Goal: Check status: Check status

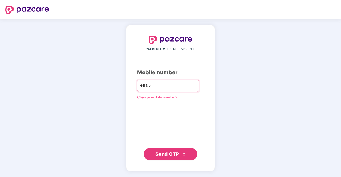
click at [158, 87] on input "number" at bounding box center [174, 86] width 44 height 9
type input "**********"
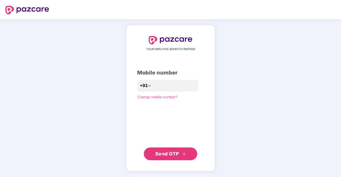
click at [173, 155] on span "Send OTP" at bounding box center [167, 154] width 24 height 6
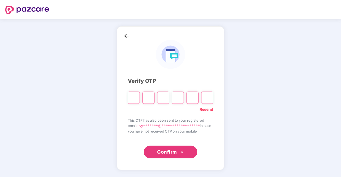
type input "*"
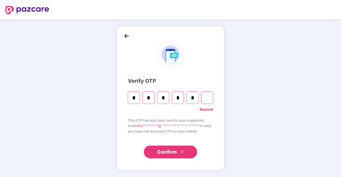
type input "*"
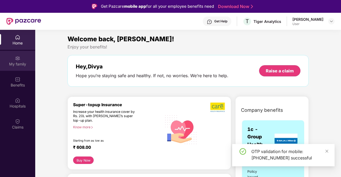
click at [17, 65] on div "My family" at bounding box center [17, 64] width 35 height 5
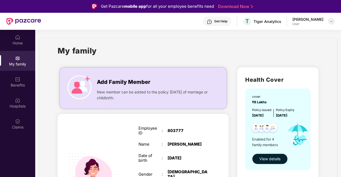
click at [333, 21] on img at bounding box center [331, 21] width 4 height 4
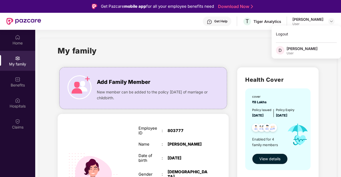
click at [300, 49] on div "[PERSON_NAME]" at bounding box center [301, 48] width 31 height 5
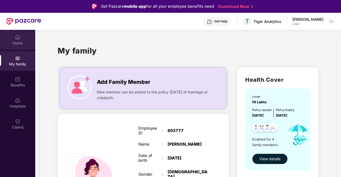
click at [16, 42] on div "Home" at bounding box center [17, 43] width 35 height 5
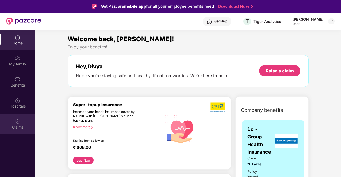
drag, startPoint x: 276, startPoint y: 62, endPoint x: 17, endPoint y: 122, distance: 266.2
click at [17, 122] on img at bounding box center [17, 121] width 5 height 5
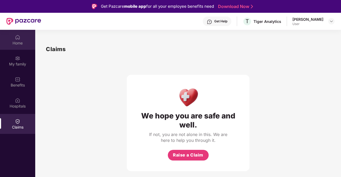
click at [16, 42] on div "Home" at bounding box center [17, 43] width 35 height 5
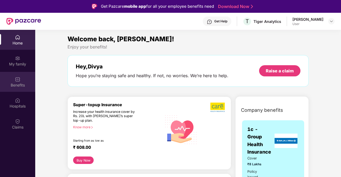
click at [18, 82] on div "Benefits" at bounding box center [17, 82] width 35 height 20
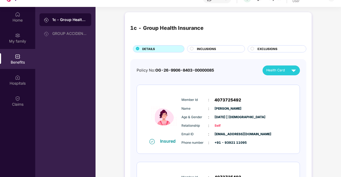
scroll to position [30, 0]
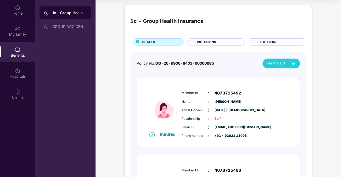
click at [219, 94] on span "4073725492" at bounding box center [227, 93] width 27 height 6
click at [164, 64] on span "OG-26-9906-8403-00000085" at bounding box center [184, 63] width 59 height 5
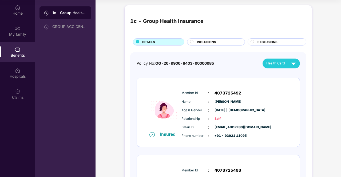
click at [9, 129] on div "Home My family Benefits Hospitals Claims" at bounding box center [17, 88] width 35 height 177
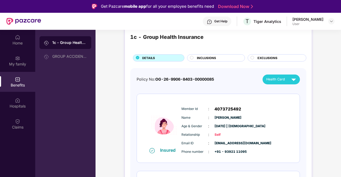
scroll to position [0, 0]
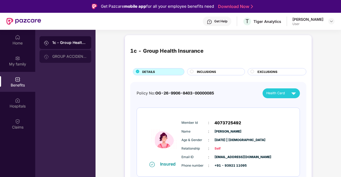
click at [69, 59] on div "GROUP ACCIDENTAL INSURANCE" at bounding box center [65, 56] width 52 height 13
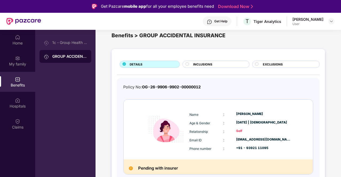
scroll to position [30, 0]
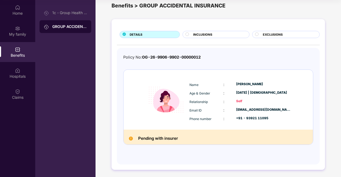
click at [172, 139] on h2 "Pending with insurer" at bounding box center [158, 138] width 40 height 7
click at [168, 139] on h2 "Pending with insurer" at bounding box center [158, 138] width 40 height 7
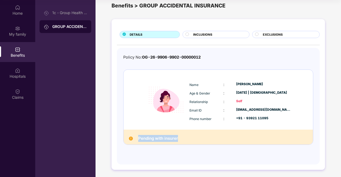
click at [193, 134] on div "Pending with insurer" at bounding box center [217, 137] width 189 height 15
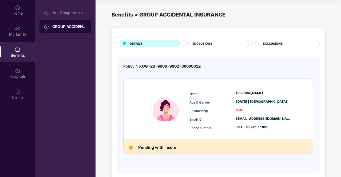
scroll to position [9, 0]
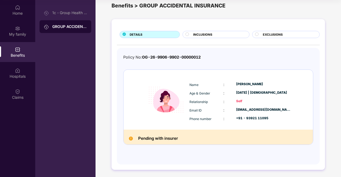
click at [172, 136] on h2 "Pending with insurer" at bounding box center [158, 138] width 40 height 7
click at [163, 138] on h2 "Pending with insurer" at bounding box center [158, 138] width 40 height 7
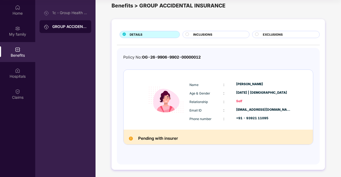
scroll to position [0, 0]
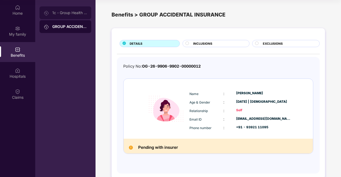
click at [72, 15] on div "1c - Group Health Insurance" at bounding box center [65, 12] width 52 height 13
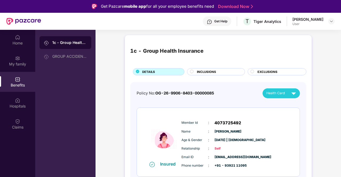
click at [42, 20] on div "Get Help T Tiger Analytics Divya Dodda User" at bounding box center [187, 21] width 293 height 17
click at [66, 111] on div "1c - Group Health Insurance GROUP ACCIDENTAL INSURANCE" at bounding box center [65, 118] width 60 height 177
click at [12, 59] on div "My family" at bounding box center [17, 61] width 35 height 20
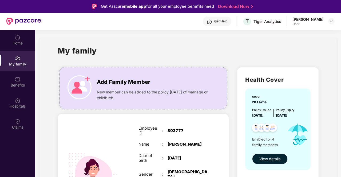
click at [264, 159] on span "View details" at bounding box center [269, 159] width 21 height 6
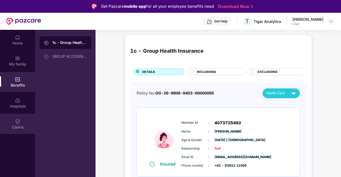
click at [15, 121] on img at bounding box center [17, 121] width 5 height 5
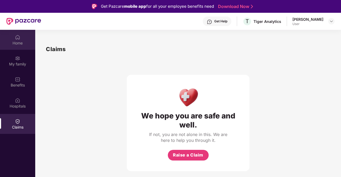
click at [18, 39] on img at bounding box center [17, 37] width 5 height 5
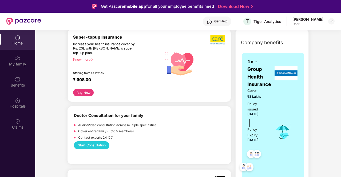
scroll to position [68, 0]
click at [284, 71] on img at bounding box center [285, 73] width 23 height 14
click at [286, 72] on img at bounding box center [285, 73] width 23 height 14
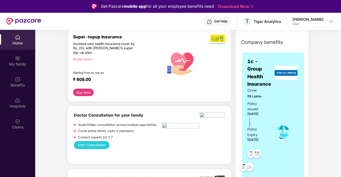
click at [286, 72] on img at bounding box center [285, 73] width 23 height 14
click at [212, 146] on div "Start Consultation" at bounding box center [149, 145] width 151 height 8
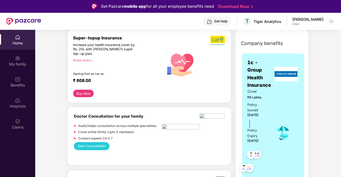
scroll to position [0, 0]
